Goal: Task Accomplishment & Management: Use online tool/utility

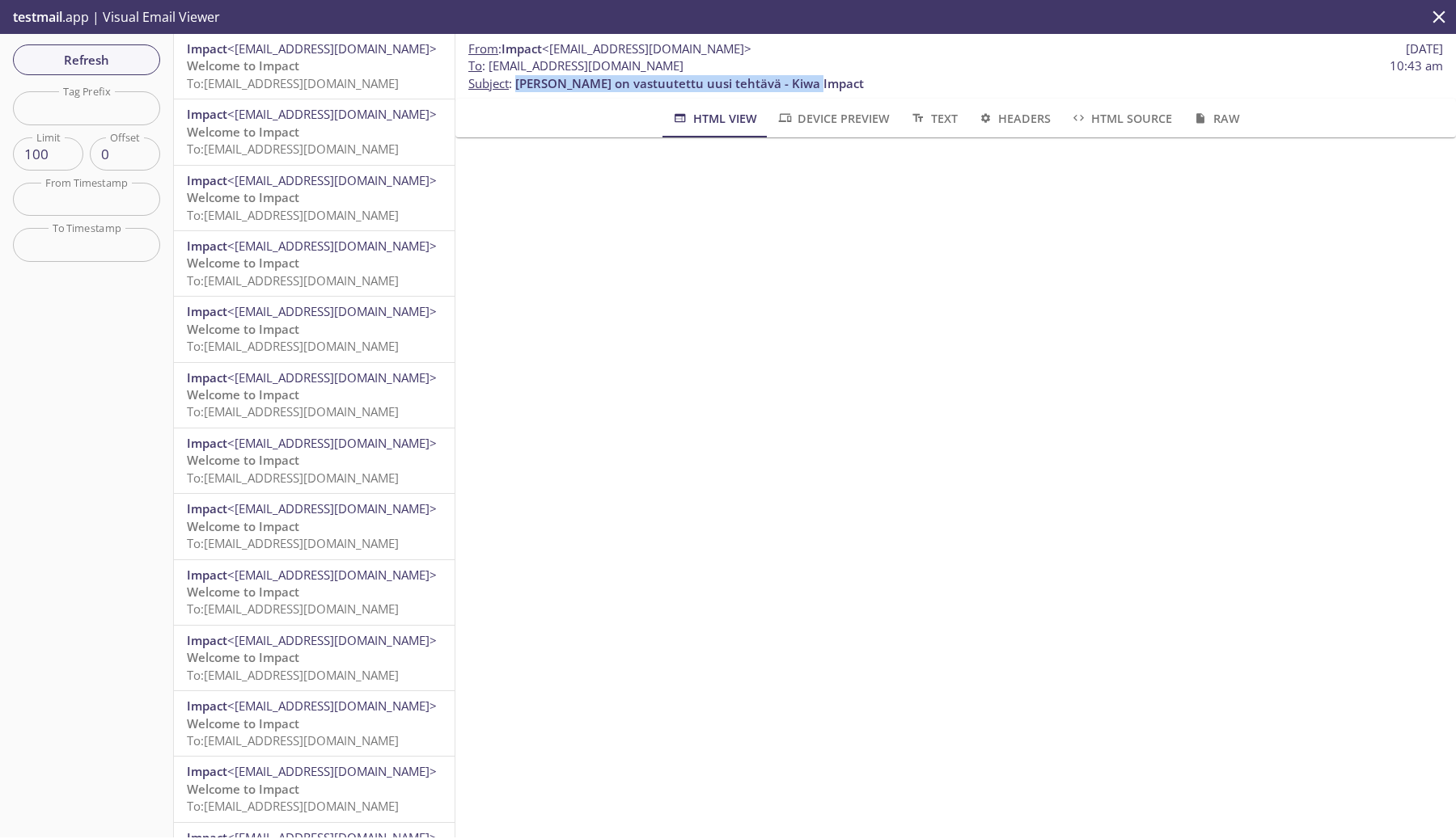
scroll to position [46, 0]
click at [342, 86] on span "To: impactrelease.tools1758177888122@inbox.testmail.app" at bounding box center [293, 83] width 212 height 17
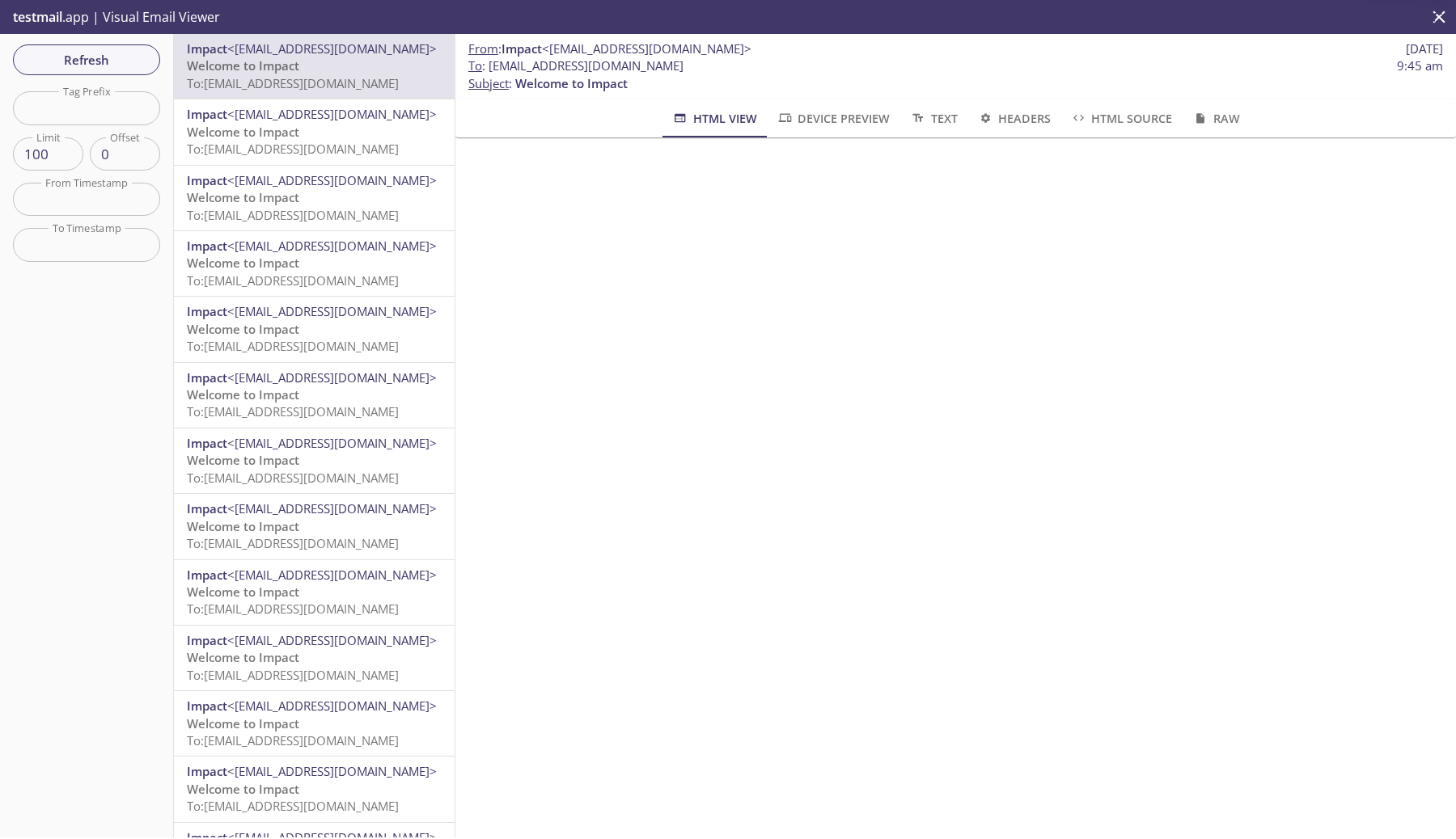
click at [1200, 119] on icon "button" at bounding box center [1200, 118] width 8 height 10
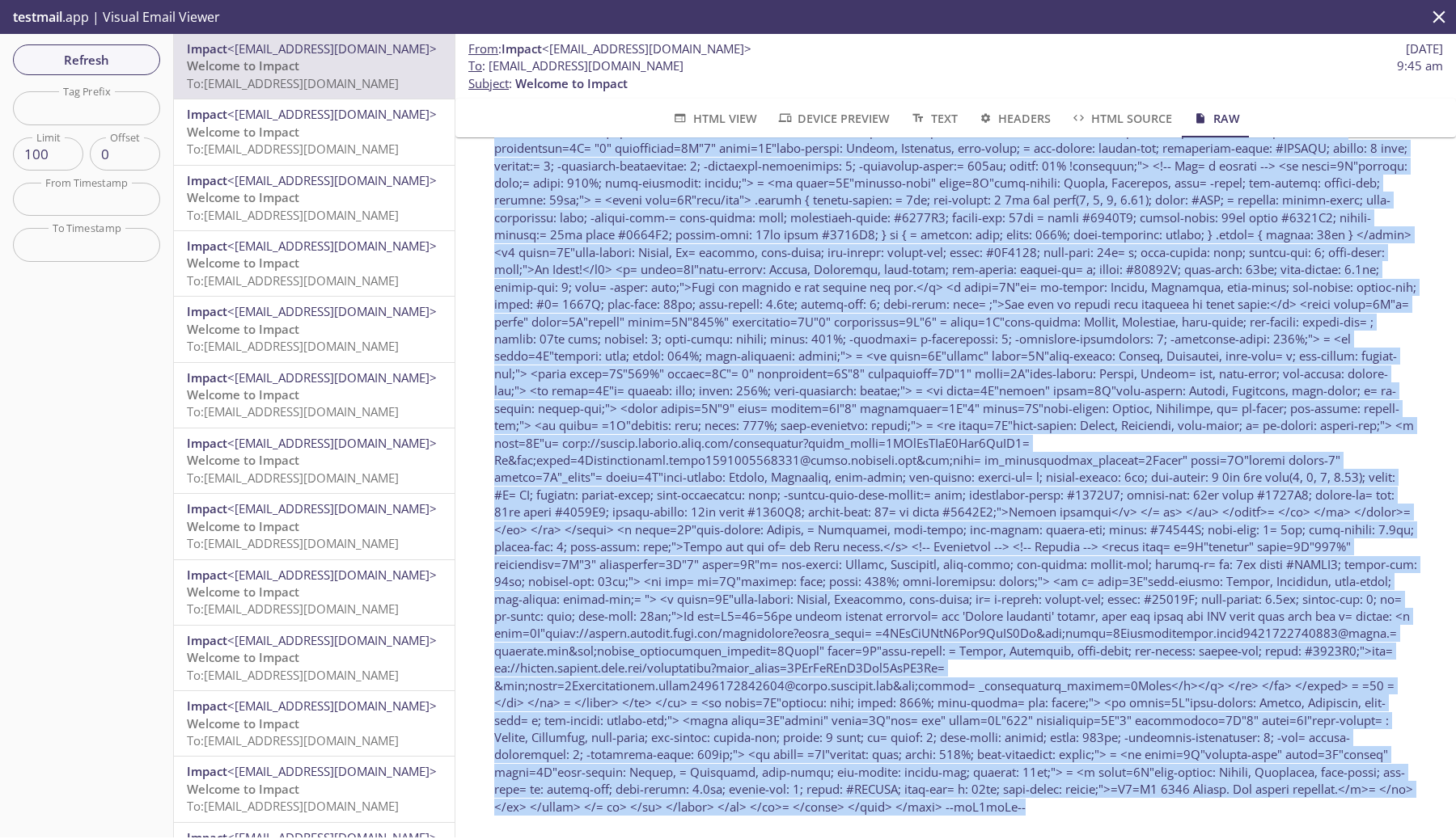
drag, startPoint x: 491, startPoint y: 227, endPoint x: 845, endPoint y: 791, distance: 665.9
click at [845, 791] on div "Download" at bounding box center [956, 45] width 962 height 1580
copy div "Authentication-Results: inbox.testmail.app; spf=pass smtp.mailfrom=eu-west-1.am…"
